Goal: Check status: Check status

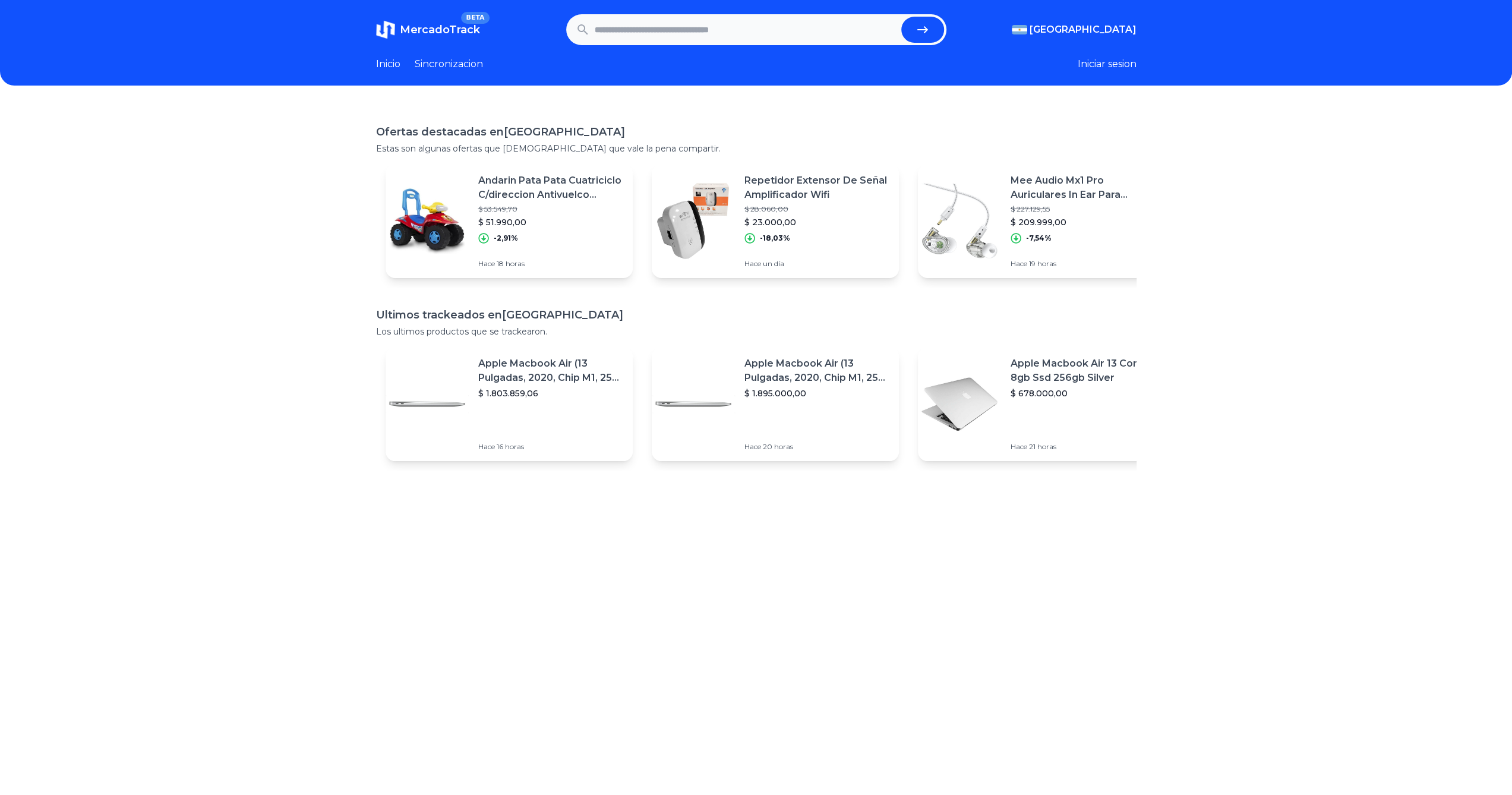
click at [801, 35] on input "text" at bounding box center [746, 29] width 302 height 26
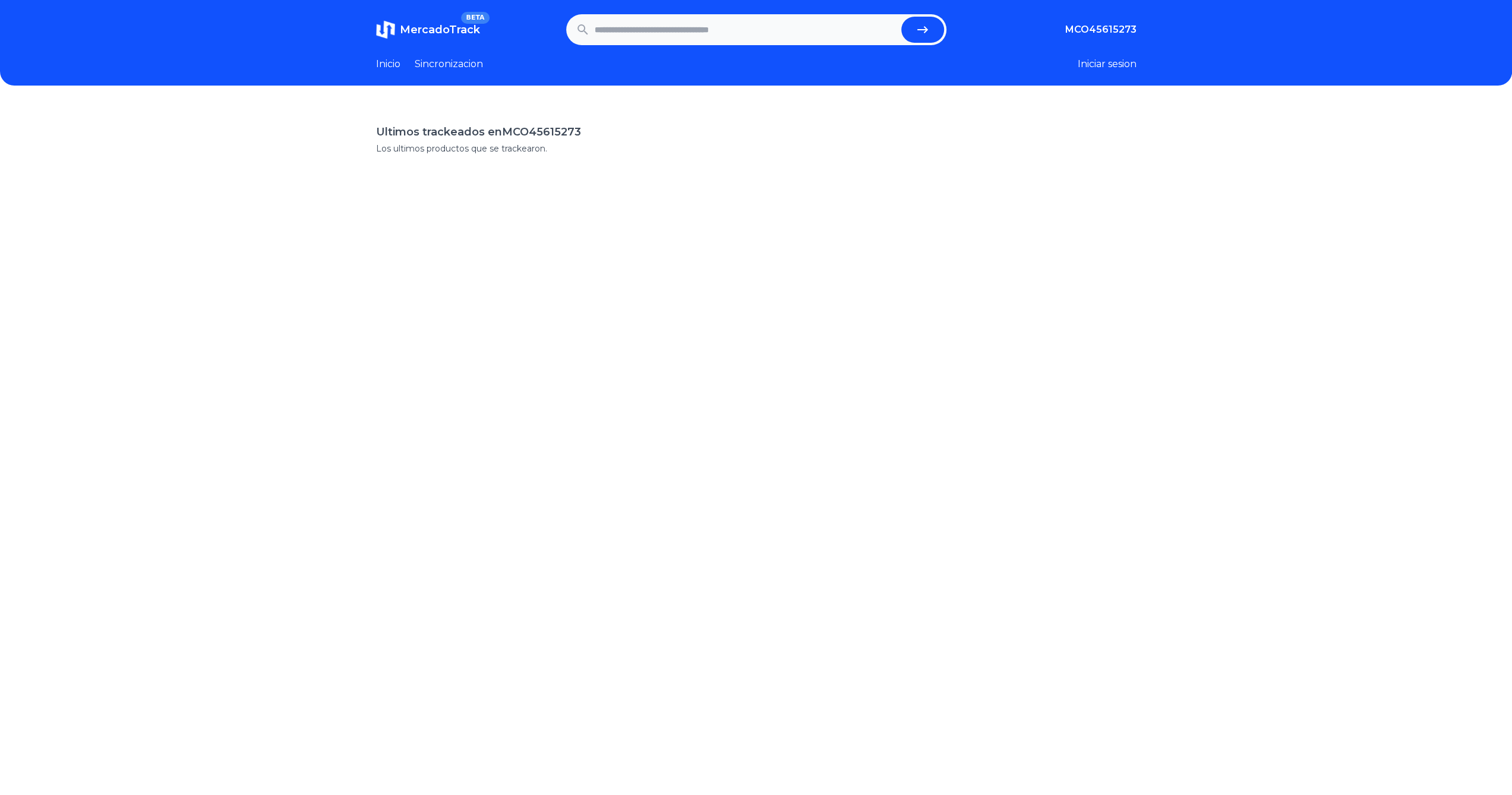
click at [427, 24] on span "MercadoTrack" at bounding box center [440, 30] width 80 height 13
click at [431, 26] on span "MercadoTrack" at bounding box center [440, 30] width 80 height 13
click at [401, 63] on link "Inicio" at bounding box center [388, 64] width 24 height 14
click at [393, 65] on link "Inicio" at bounding box center [388, 64] width 24 height 14
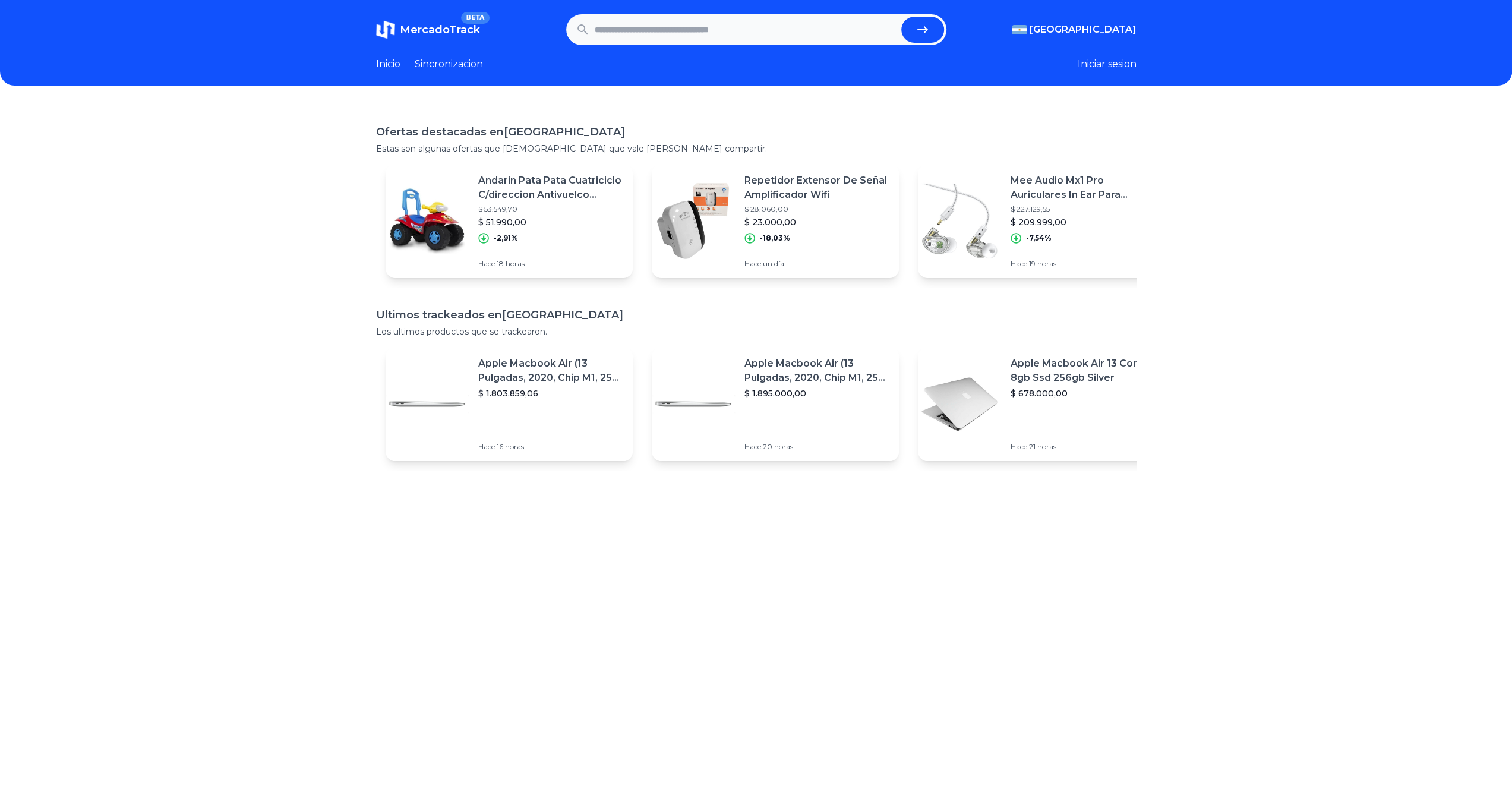
click at [513, 201] on p "Andarin Pata Pata Cuatriciclo C/direccion Antivuelco Fuerte" at bounding box center [551, 188] width 145 height 28
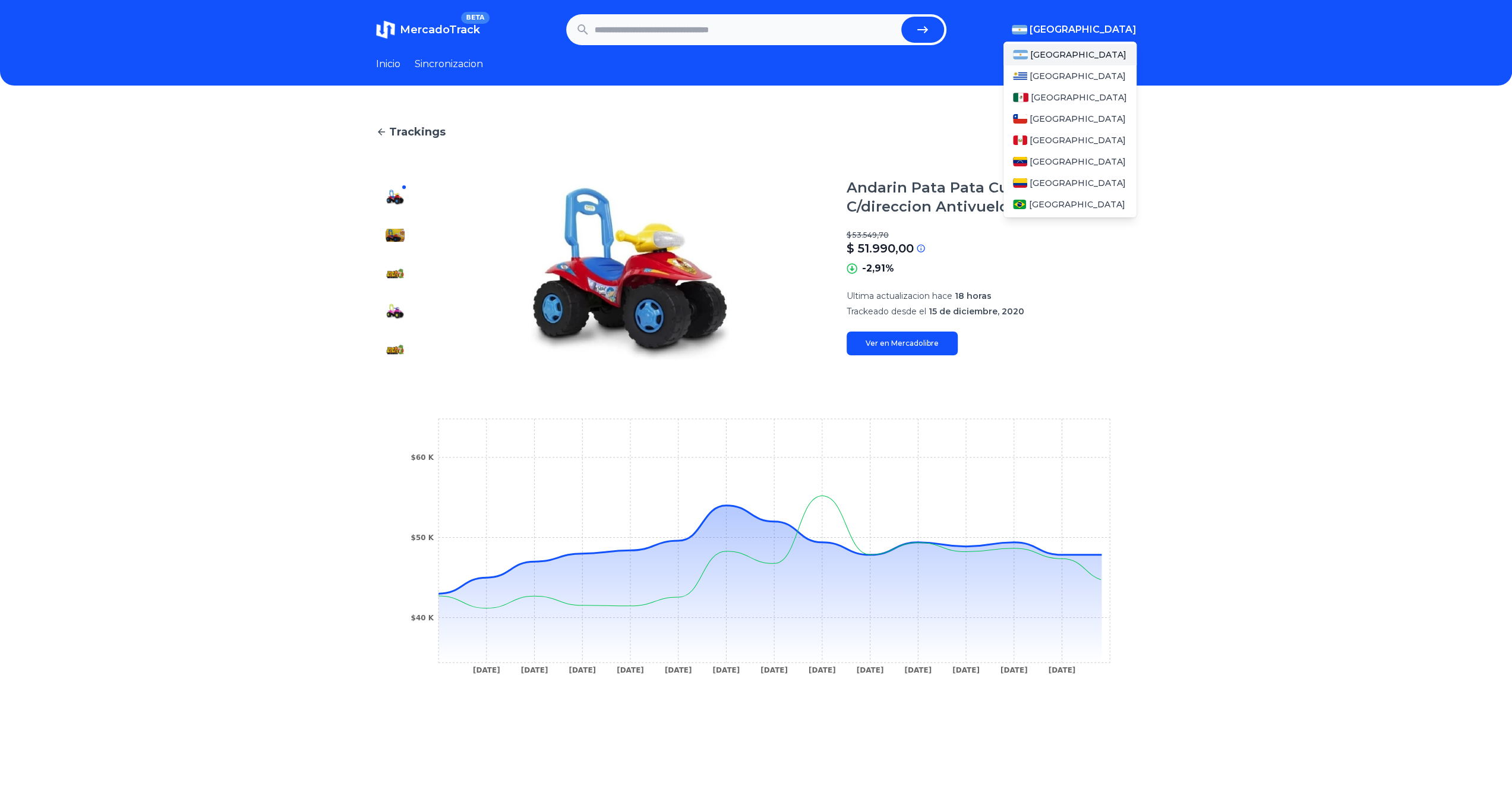
click at [1101, 28] on span "[GEOGRAPHIC_DATA]" at bounding box center [1083, 30] width 107 height 14
click at [1072, 177] on span "[GEOGRAPHIC_DATA]" at bounding box center [1078, 183] width 96 height 12
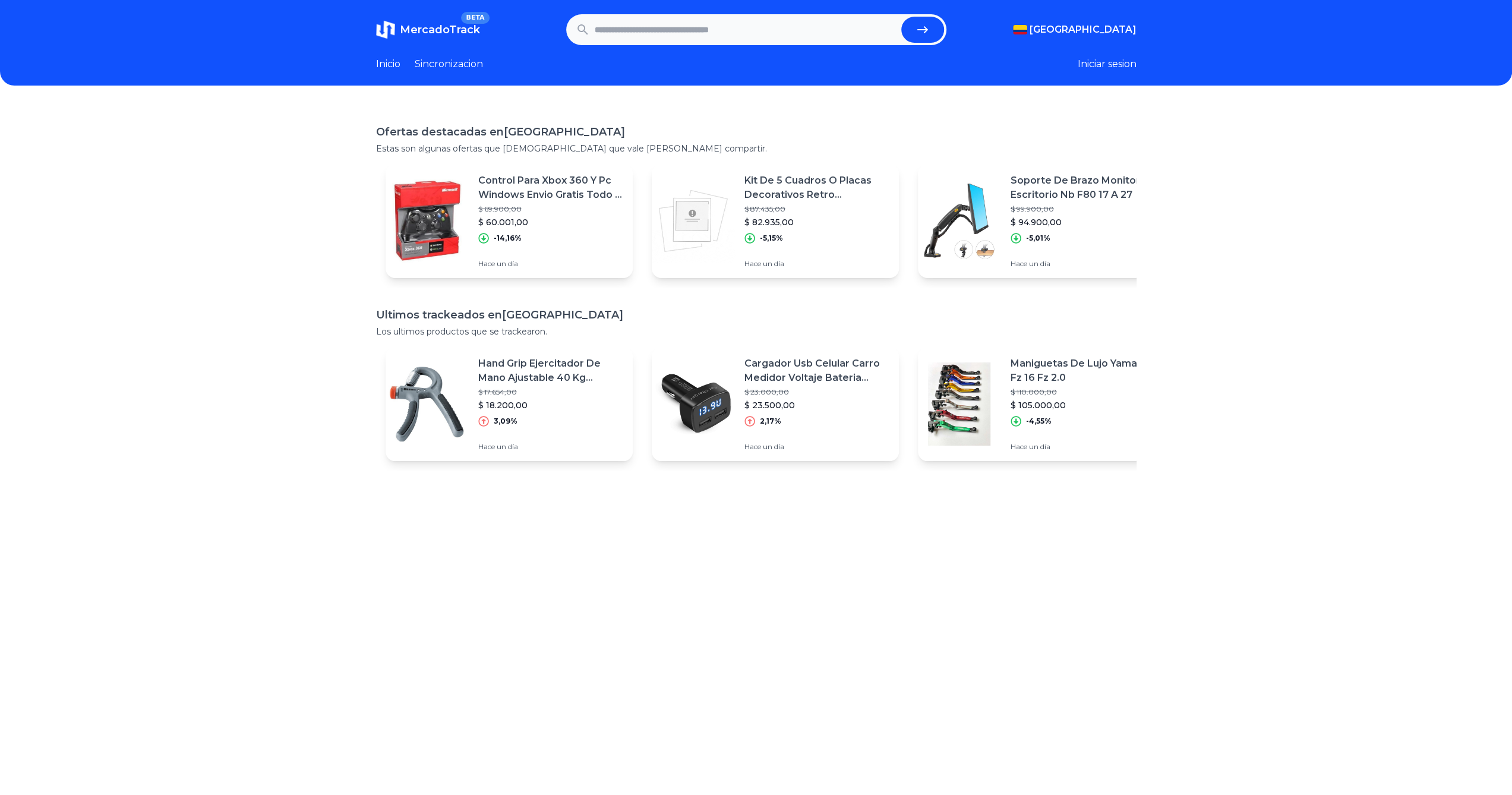
click at [481, 179] on div "Control Para Xbox 360 Y Pc Windows Envio Gratis Todo El Pais $ 69.900,00 $ 60.0…" at bounding box center [509, 221] width 248 height 114
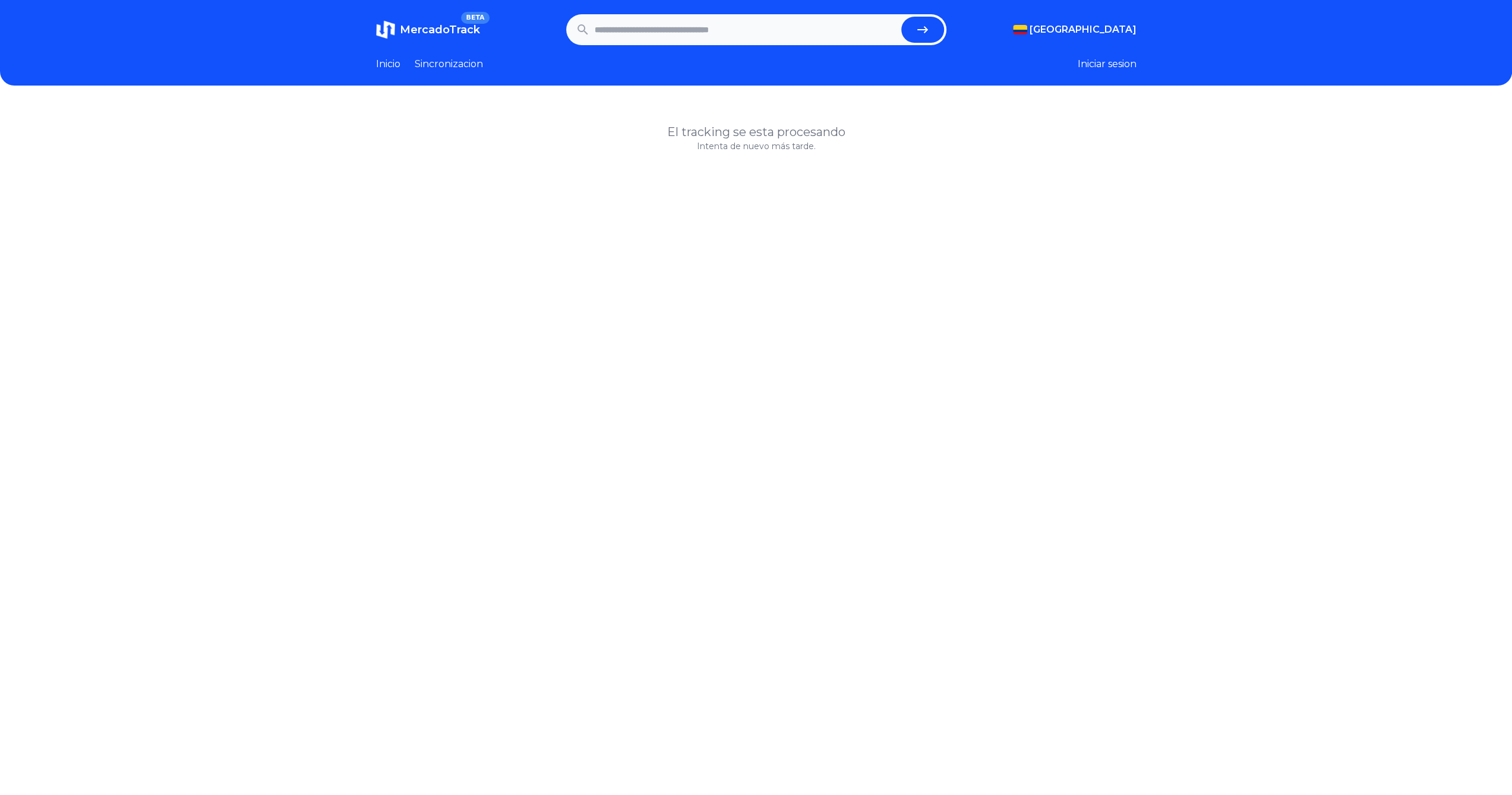
click at [445, 60] on link "Sincronizacion" at bounding box center [449, 64] width 68 height 14
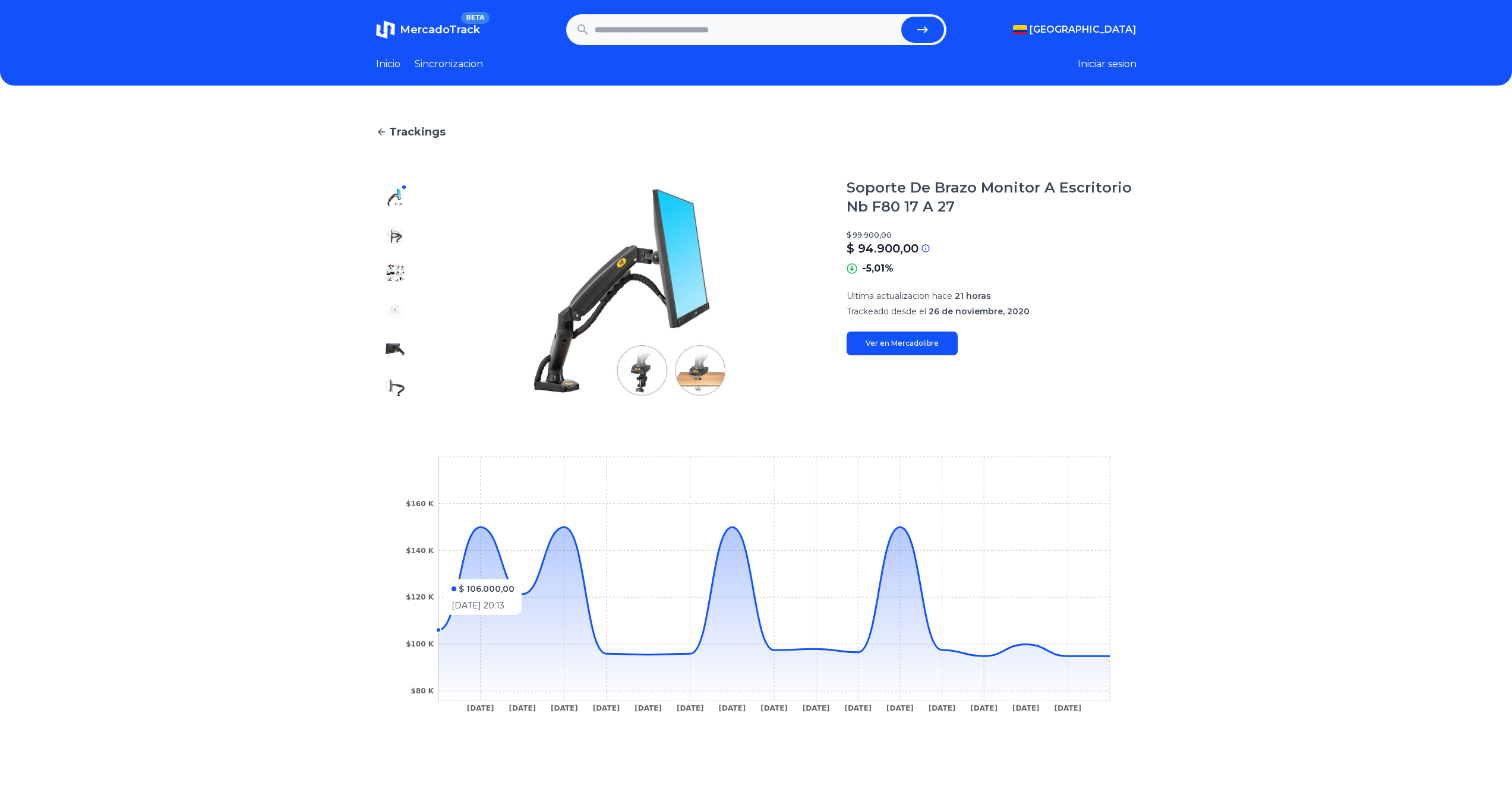
scroll to position [1, 0]
